Goal: Navigation & Orientation: Find specific page/section

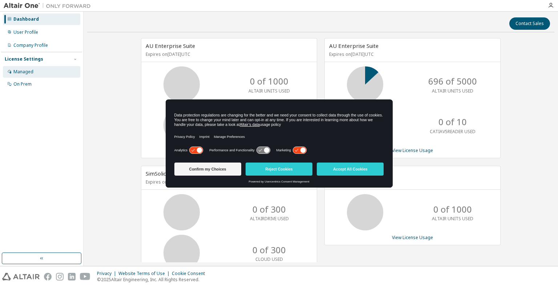
click at [25, 70] on div "Managed" at bounding box center [23, 72] width 20 height 6
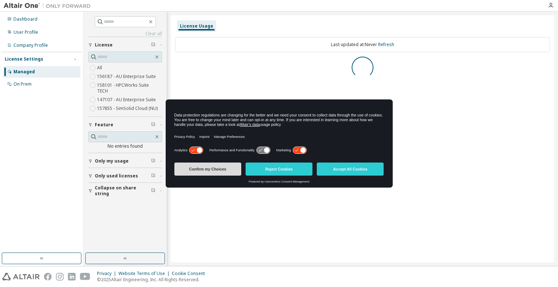
click at [227, 170] on button "Confirm my Choices" at bounding box center [207, 169] width 67 height 13
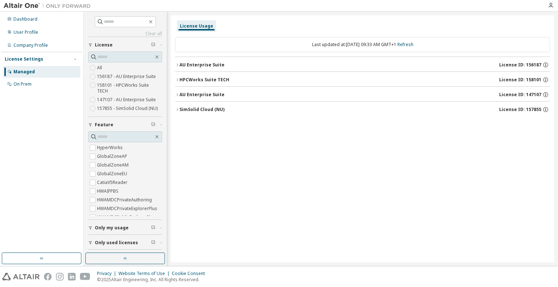
click at [175, 68] on button "AU Enterprise Suite License ID: 156187" at bounding box center [362, 65] width 375 height 16
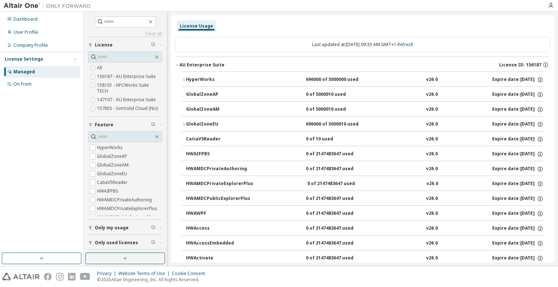
click at [176, 65] on icon "button" at bounding box center [177, 65] width 4 height 4
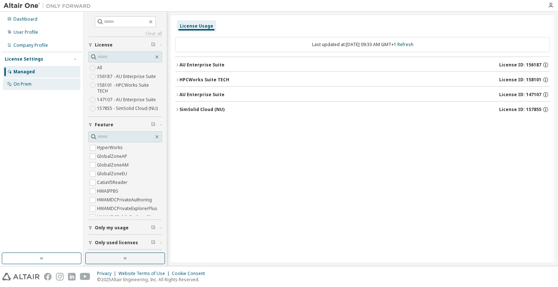
click at [24, 82] on div "On Prem" at bounding box center [22, 84] width 18 height 6
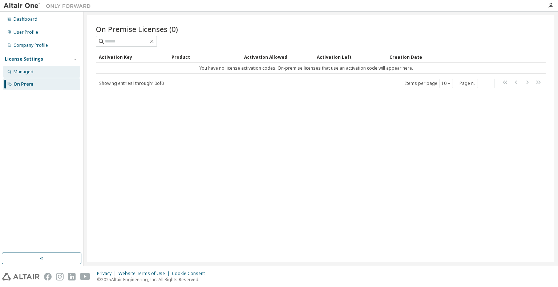
click at [35, 72] on div "Managed" at bounding box center [41, 72] width 77 height 12
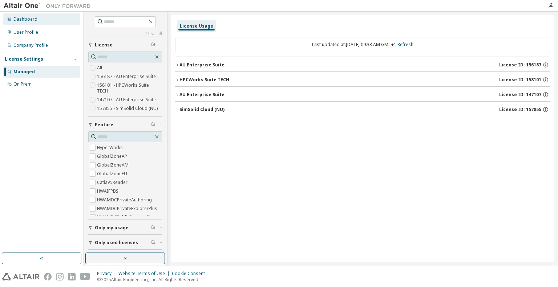
click at [13, 20] on div "Dashboard" at bounding box center [41, 19] width 77 height 12
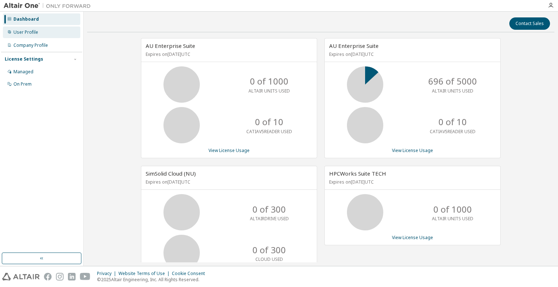
click at [38, 33] on div "User Profile" at bounding box center [41, 33] width 77 height 12
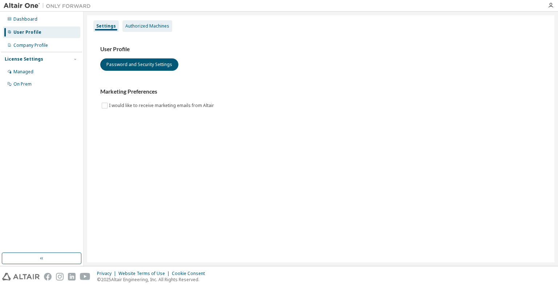
click at [143, 32] on div "Authorized Machines" at bounding box center [147, 26] width 50 height 12
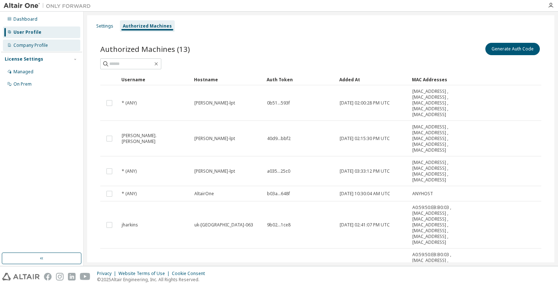
click at [41, 43] on div "Company Profile" at bounding box center [30, 46] width 35 height 6
